Goal: Task Accomplishment & Management: Complete application form

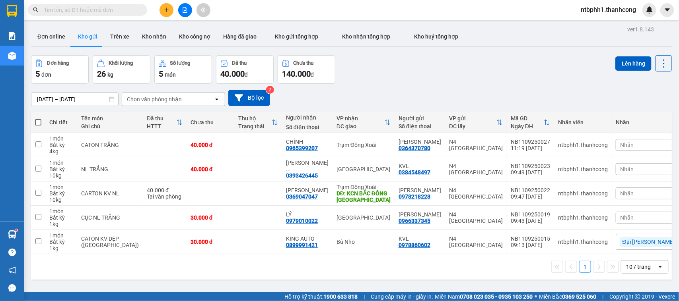
click at [165, 7] on icon "plus" at bounding box center [167, 10] width 6 height 6
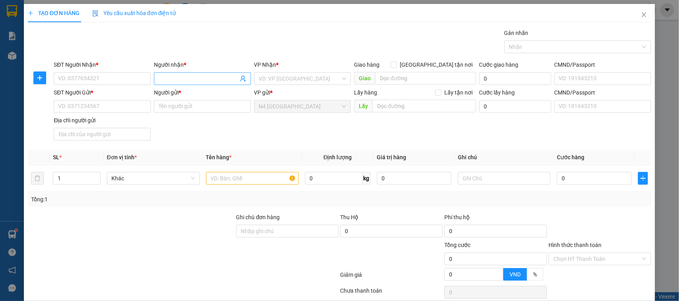
click at [171, 82] on input "Người nhận *" at bounding box center [199, 78] width 80 height 9
click at [132, 82] on input "SĐT Người Nhận *" at bounding box center [102, 78] width 97 height 13
type input "0907319089"
click at [166, 82] on input "Người nhận *" at bounding box center [199, 78] width 80 height 9
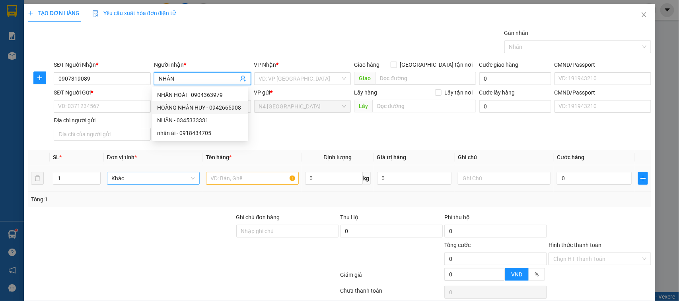
click at [196, 183] on div "Khác" at bounding box center [153, 178] width 93 height 13
type input "NHÂN"
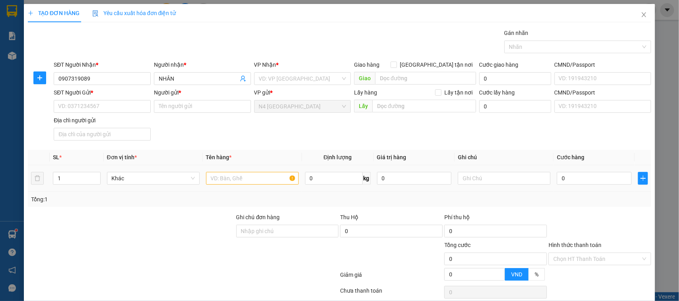
click at [168, 166] on td "Khác" at bounding box center [153, 178] width 99 height 27
click at [178, 109] on input "Người gửi *" at bounding box center [202, 106] width 97 height 13
click at [118, 108] on input "SĐT Người Gửi *" at bounding box center [102, 106] width 97 height 13
click at [217, 106] on input "[PERSON_NAME]" at bounding box center [202, 106] width 97 height 13
type input "[PERSON_NAME]"
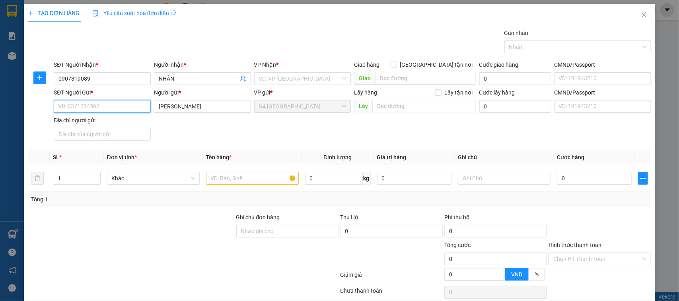
click at [94, 111] on input "SĐT Người Gửi *" at bounding box center [102, 106] width 97 height 13
click at [72, 107] on input "0932.282793" at bounding box center [102, 106] width 97 height 13
type input "0932282793"
click at [259, 181] on input "text" at bounding box center [252, 178] width 93 height 13
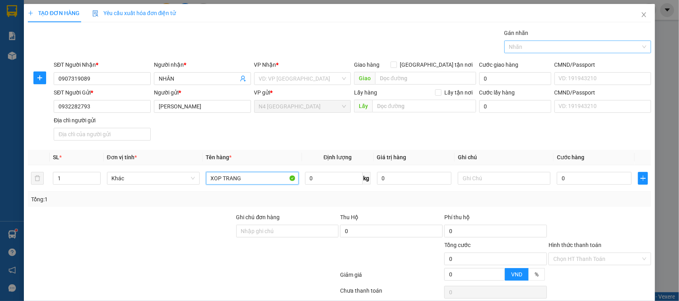
click at [530, 48] on div at bounding box center [573, 47] width 135 height 10
type input "XOP TRANG"
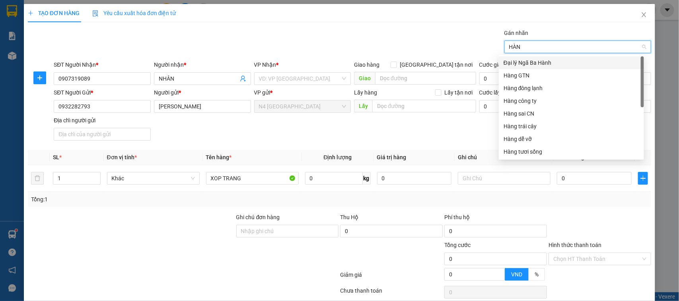
type input "HÀNG"
click at [550, 78] on div "Hàng đông lạnh" at bounding box center [571, 75] width 136 height 9
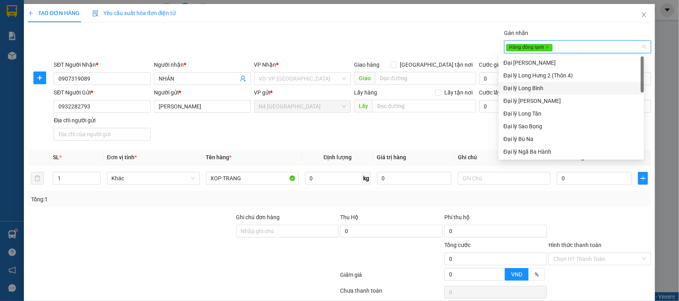
click at [460, 138] on div "SĐT Người Gửi * 0932282793 Người gửi * [PERSON_NAME] VP gửi * N4 [GEOGRAPHIC_DA…" at bounding box center [352, 116] width 600 height 56
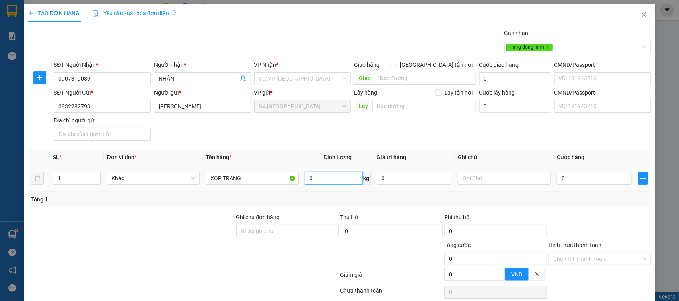
click at [324, 178] on input "0" at bounding box center [334, 178] width 58 height 13
type input "27"
click at [442, 201] on div "Tổng: 1" at bounding box center [339, 199] width 617 height 9
click at [538, 206] on div "Tổng: 1" at bounding box center [339, 199] width 623 height 15
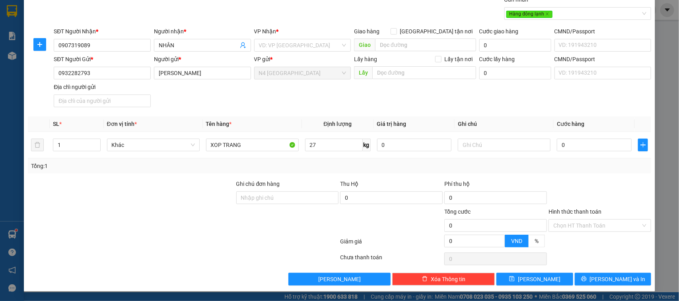
click at [362, 223] on div at bounding box center [391, 222] width 104 height 28
click at [425, 167] on div "Tổng: 1" at bounding box center [339, 166] width 617 height 9
click at [326, 148] on input "27" at bounding box center [334, 145] width 58 height 13
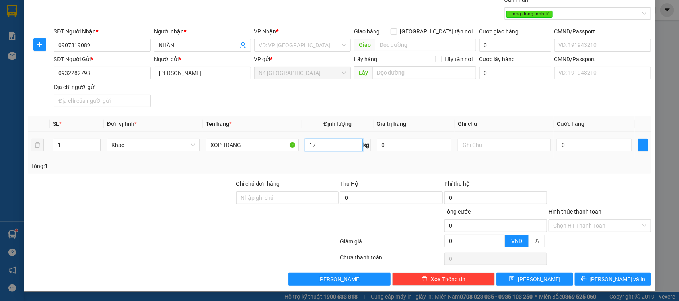
type input "17"
click at [356, 165] on div "Tổng: 1" at bounding box center [339, 166] width 617 height 9
click at [456, 168] on div "Tổng: 1" at bounding box center [339, 166] width 617 height 9
click at [457, 169] on div "Tổng: 1" at bounding box center [339, 166] width 617 height 9
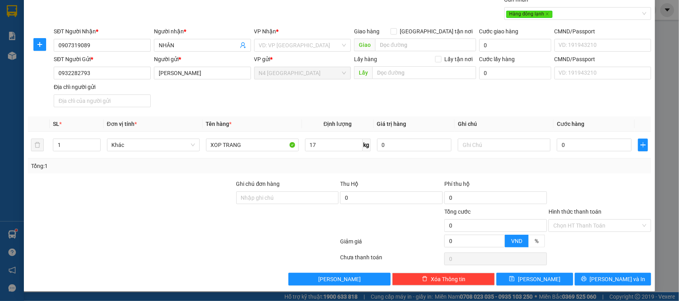
click at [457, 170] on div "Tổng: 1" at bounding box center [339, 166] width 617 height 9
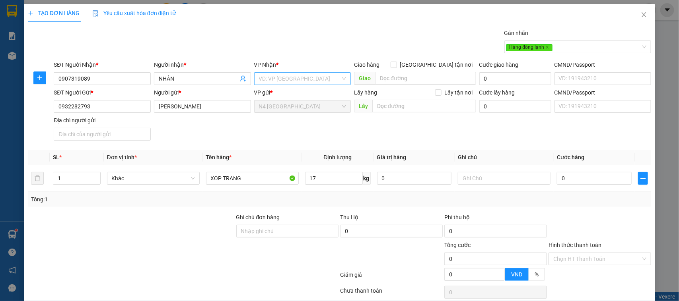
click at [314, 82] on input "search" at bounding box center [300, 79] width 82 height 12
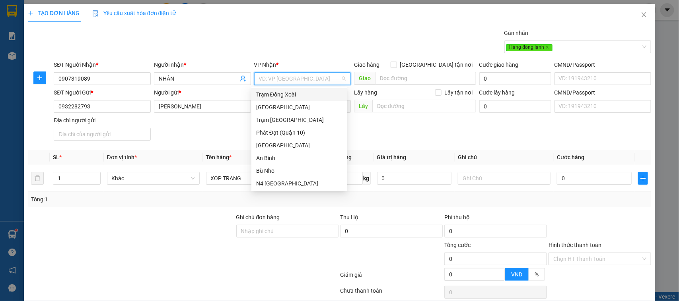
type input "D"
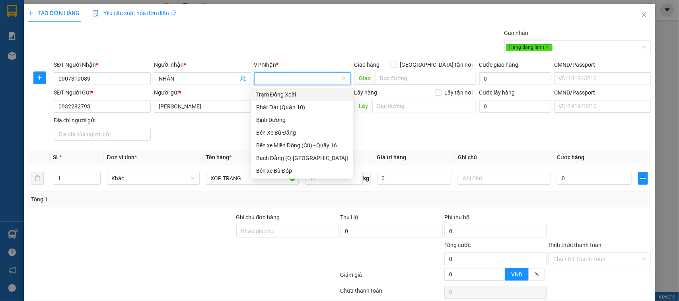
type input "Đ"
click at [311, 93] on div "Trạm Đồng Xoài" at bounding box center [302, 94] width 92 height 9
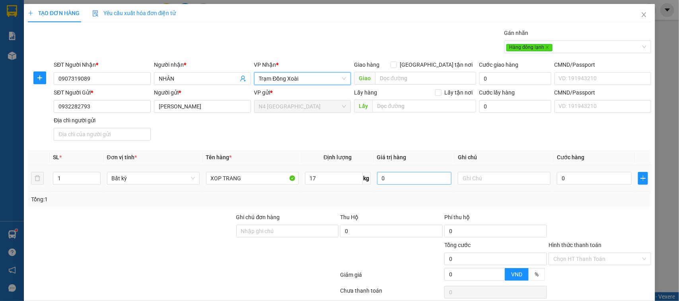
scroll to position [34, 0]
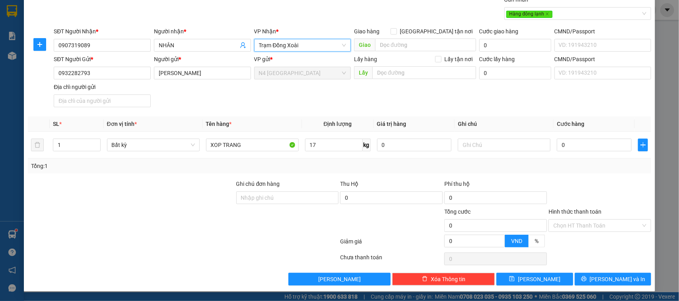
click at [504, 170] on div "Tổng: 1" at bounding box center [339, 166] width 617 height 9
click at [423, 93] on div "SĐT Người Gửi * 0932282793 Người gửi * [PERSON_NAME] VP gửi * N4 [GEOGRAPHIC_DA…" at bounding box center [352, 83] width 600 height 56
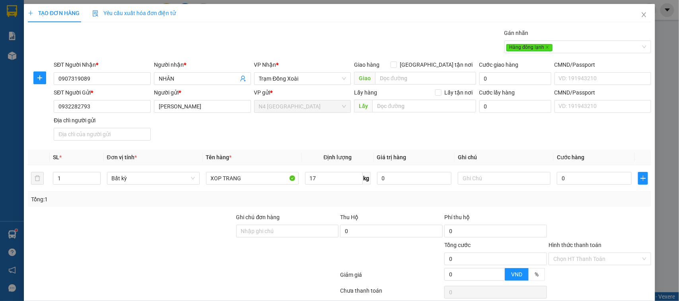
click at [326, 156] on span "Định lượng" at bounding box center [338, 157] width 28 height 6
click at [335, 146] on div "Tổng định lượng của tất cả kiện hàng" at bounding box center [369, 141] width 98 height 14
click at [346, 134] on div "Tổng định lượng của tất cả kiện hàng" at bounding box center [369, 141] width 98 height 14
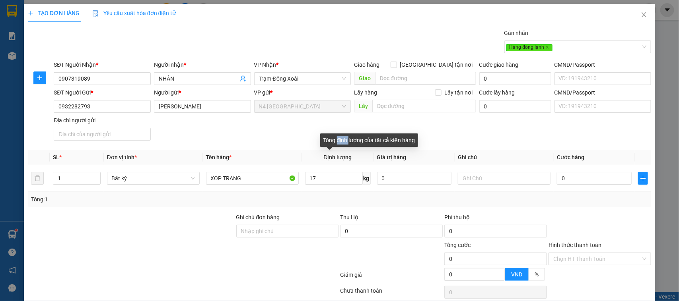
drag, startPoint x: 346, startPoint y: 134, endPoint x: 529, endPoint y: 181, distance: 188.8
click at [348, 134] on div "Tổng định lượng của tất cả kiện hàng" at bounding box center [369, 141] width 98 height 14
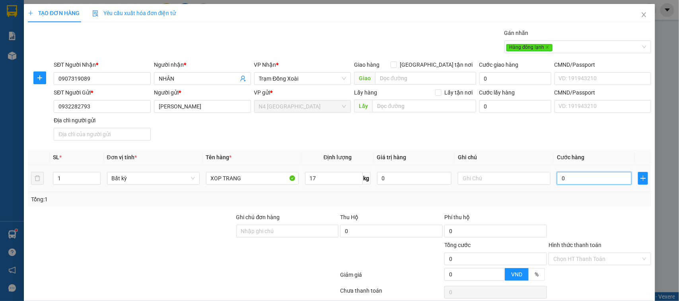
click at [579, 181] on input "0" at bounding box center [594, 178] width 75 height 13
type input "5"
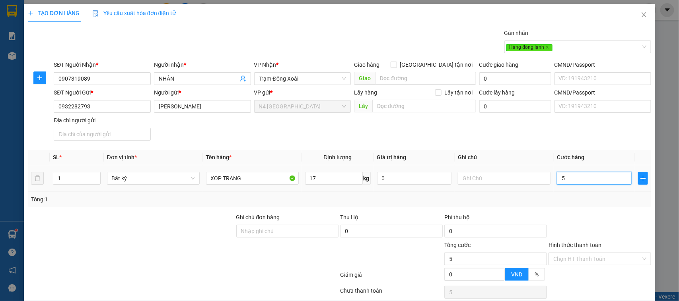
type input "50"
type input "500"
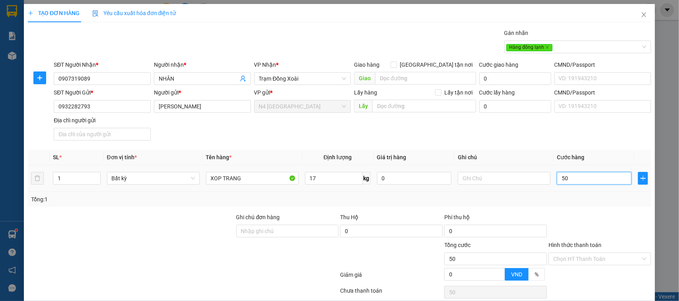
type input "500"
type input "5.000"
type input "50.000"
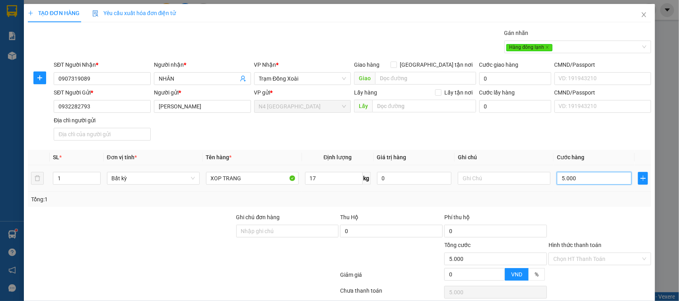
type input "50.000"
click at [583, 144] on div "SĐT Người Gửi * 0932282793 Người gửi * [PERSON_NAME] VP gửi * N4 [GEOGRAPHIC_DA…" at bounding box center [352, 116] width 600 height 56
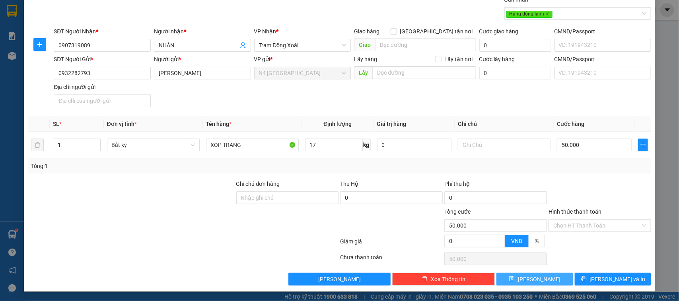
click at [537, 282] on span "[PERSON_NAME]" at bounding box center [539, 279] width 43 height 9
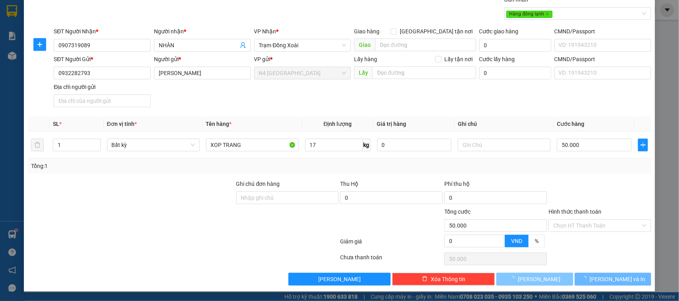
type input "0"
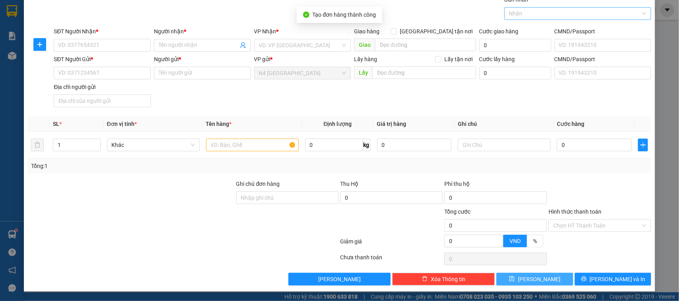
scroll to position [0, 0]
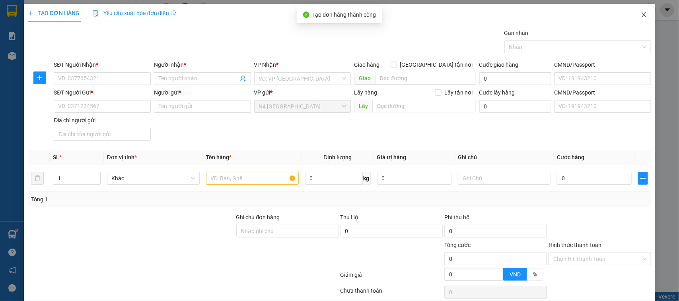
click at [634, 9] on span "Close" at bounding box center [644, 15] width 22 height 22
